Goal: Find contact information: Find contact information

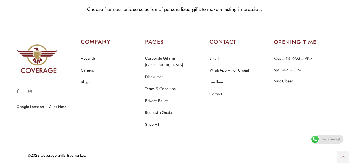
scroll to position [2672, 0]
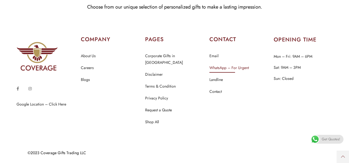
click at [222, 71] on link "WhatsApp – For Urgent" at bounding box center [228, 67] width 39 height 7
click at [211, 95] on link "Contact" at bounding box center [215, 91] width 12 height 7
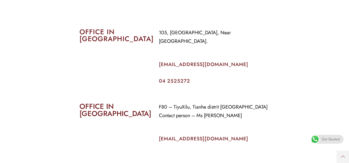
scroll to position [236, 0]
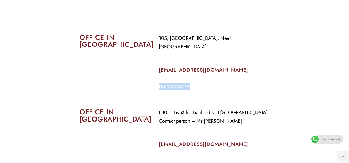
drag, startPoint x: 195, startPoint y: 88, endPoint x: 156, endPoint y: 84, distance: 39.6
click at [156, 84] on div "105, [GEOGRAPHIC_DATA], Near [GEOGRAPHIC_DATA]. [EMAIL_ADDRESS][DOMAIN_NAME] 04…" at bounding box center [214, 61] width 119 height 63
copy link "04 2525272"
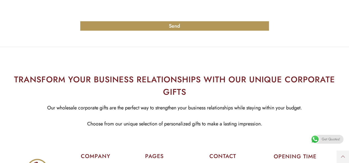
scroll to position [670, 0]
